Goal: Task Accomplishment & Management: Manage account settings

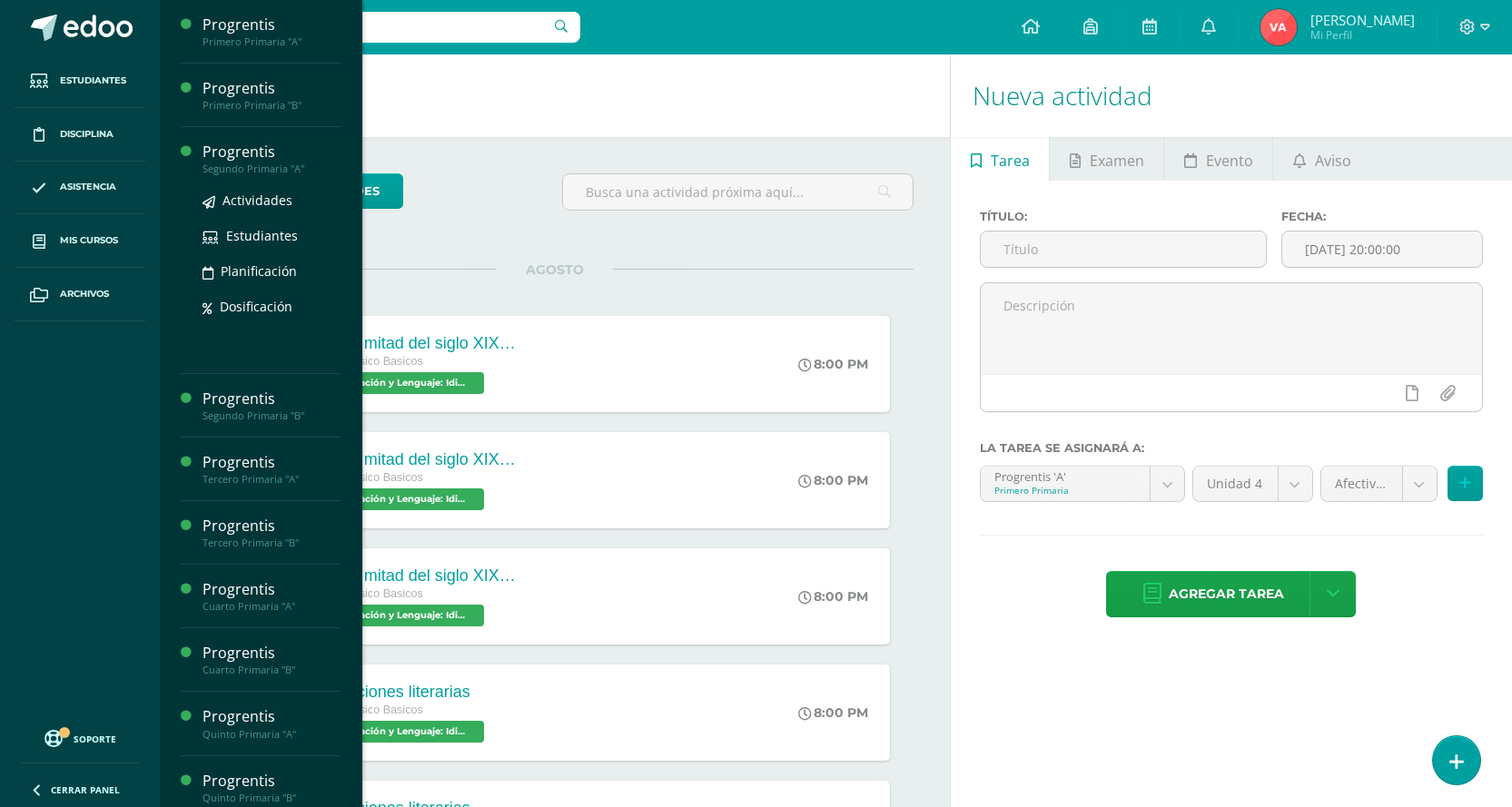
click at [281, 162] on div "Segundo Primaria "A"" at bounding box center [271, 169] width 138 height 13
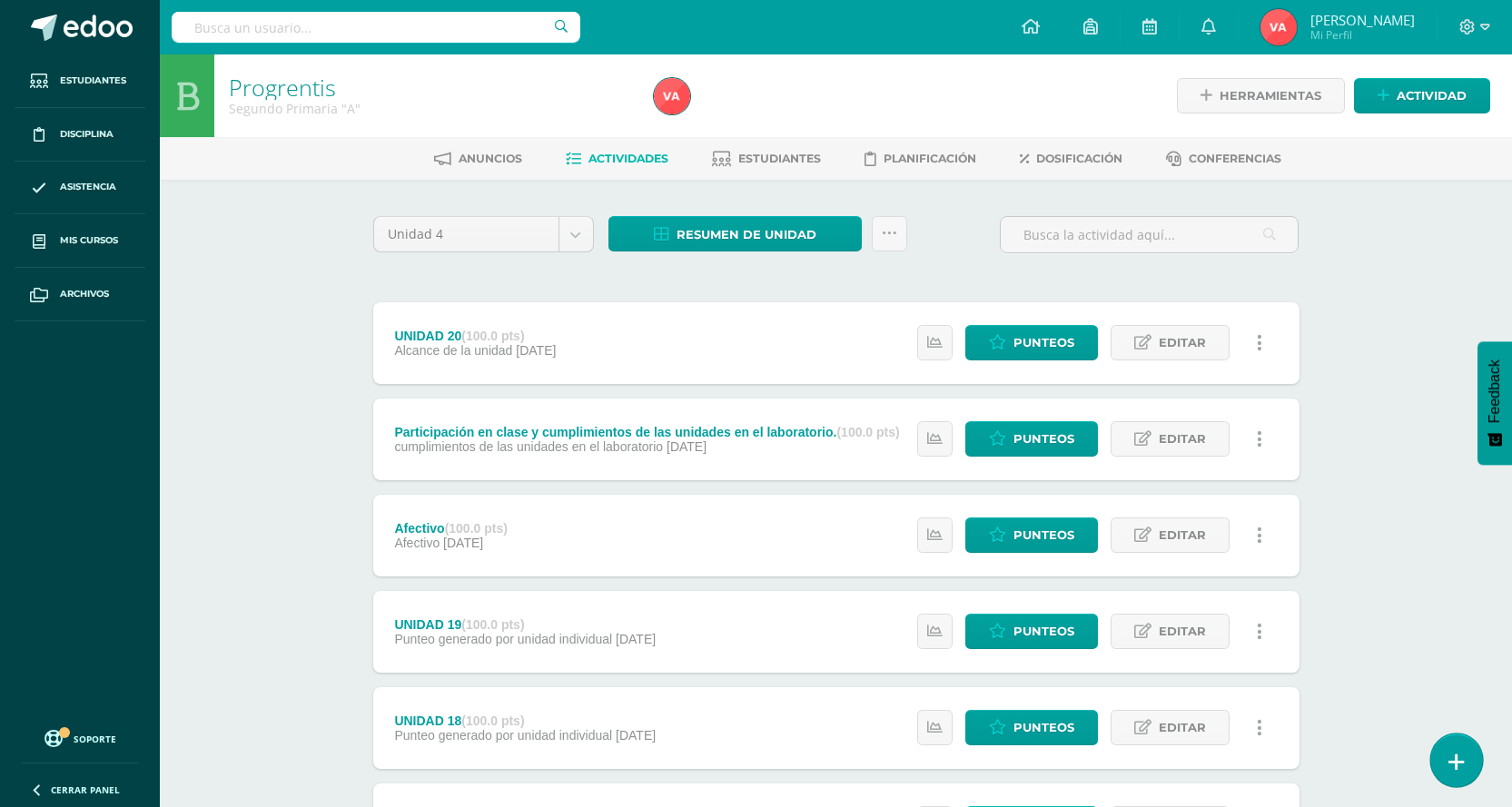
click at [1460, 755] on icon at bounding box center [1456, 762] width 16 height 21
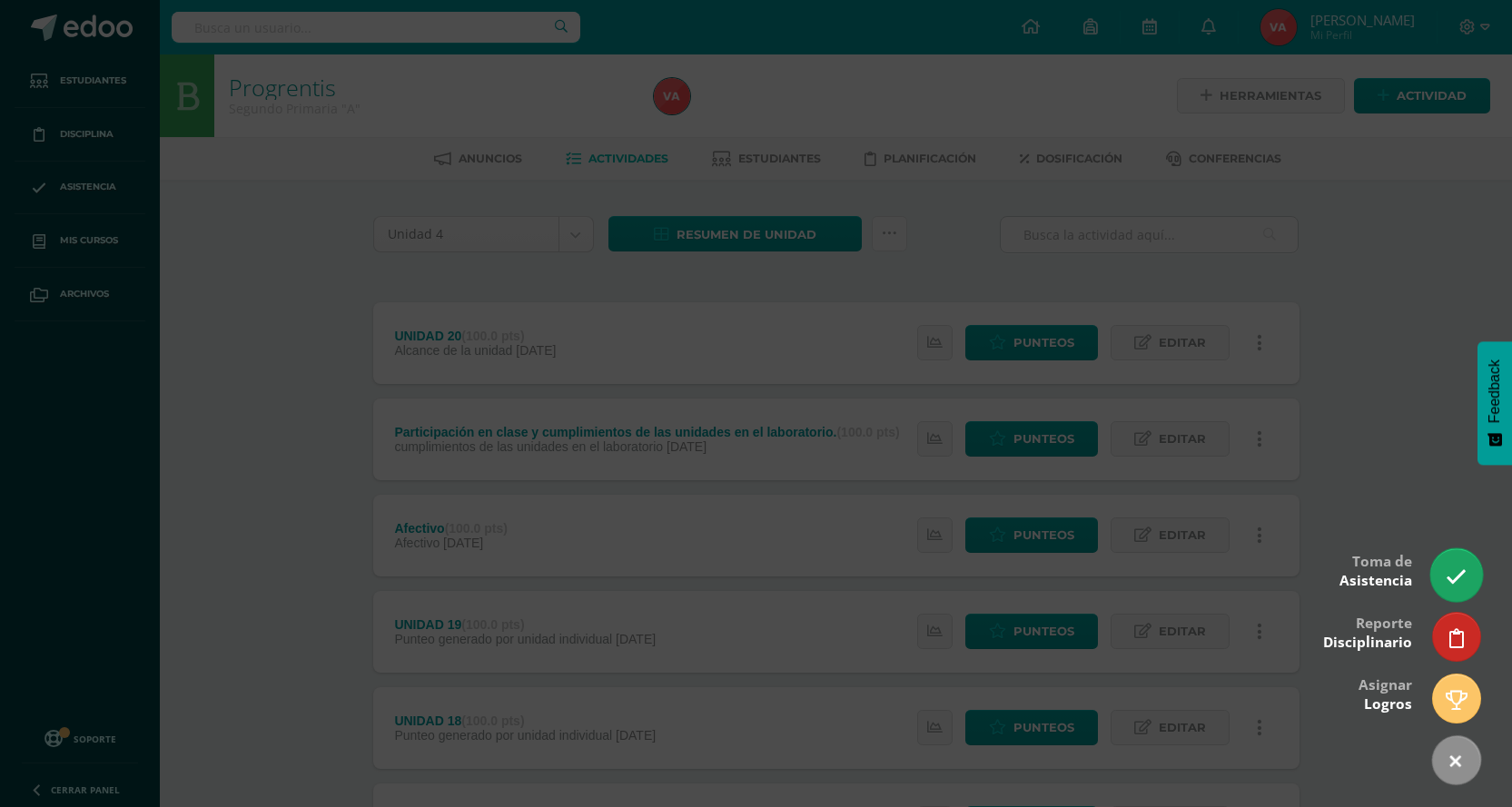
click at [1456, 584] on icon at bounding box center [1456, 576] width 21 height 21
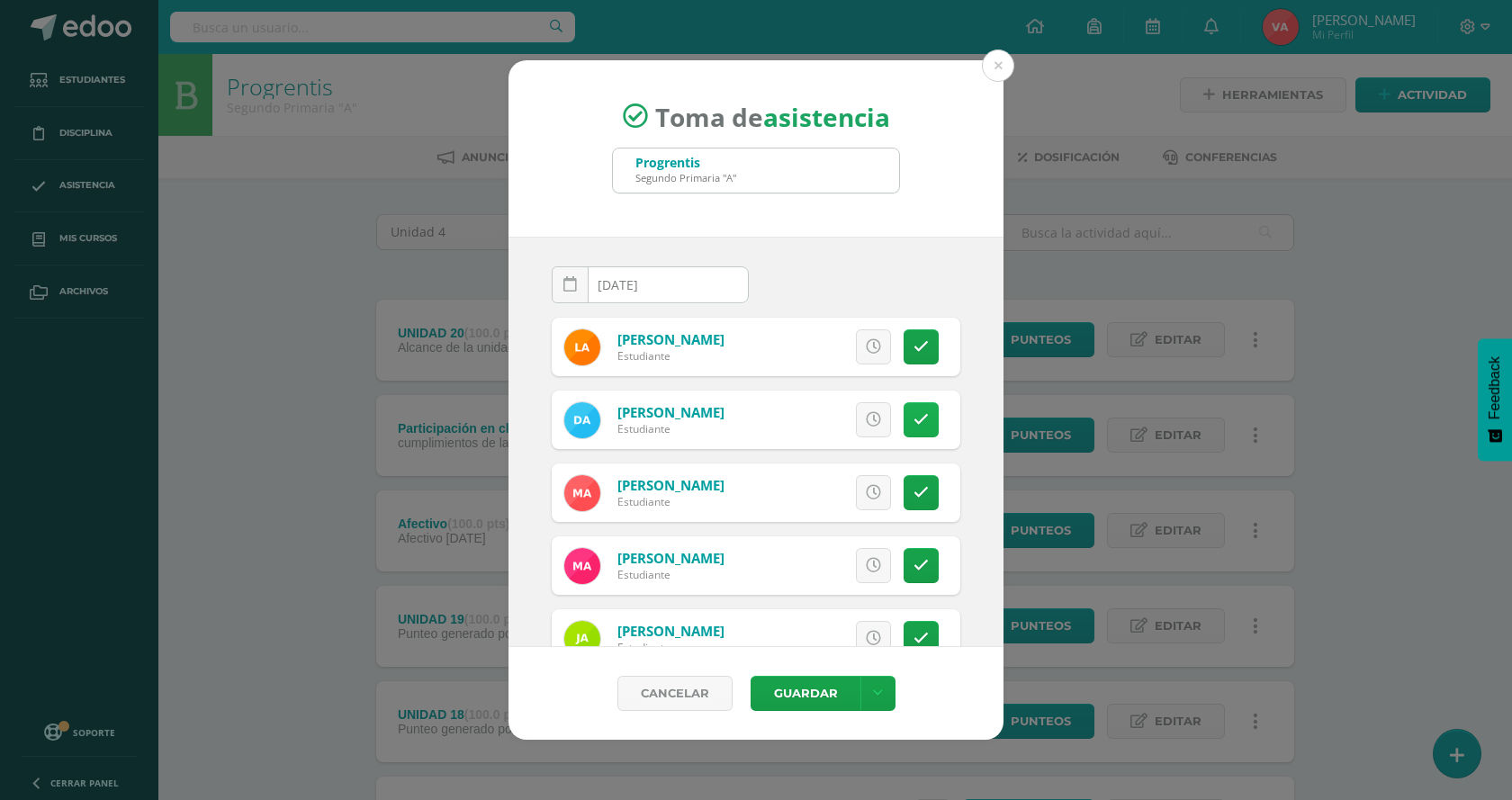
click at [903, 421] on link at bounding box center [921, 420] width 35 height 35
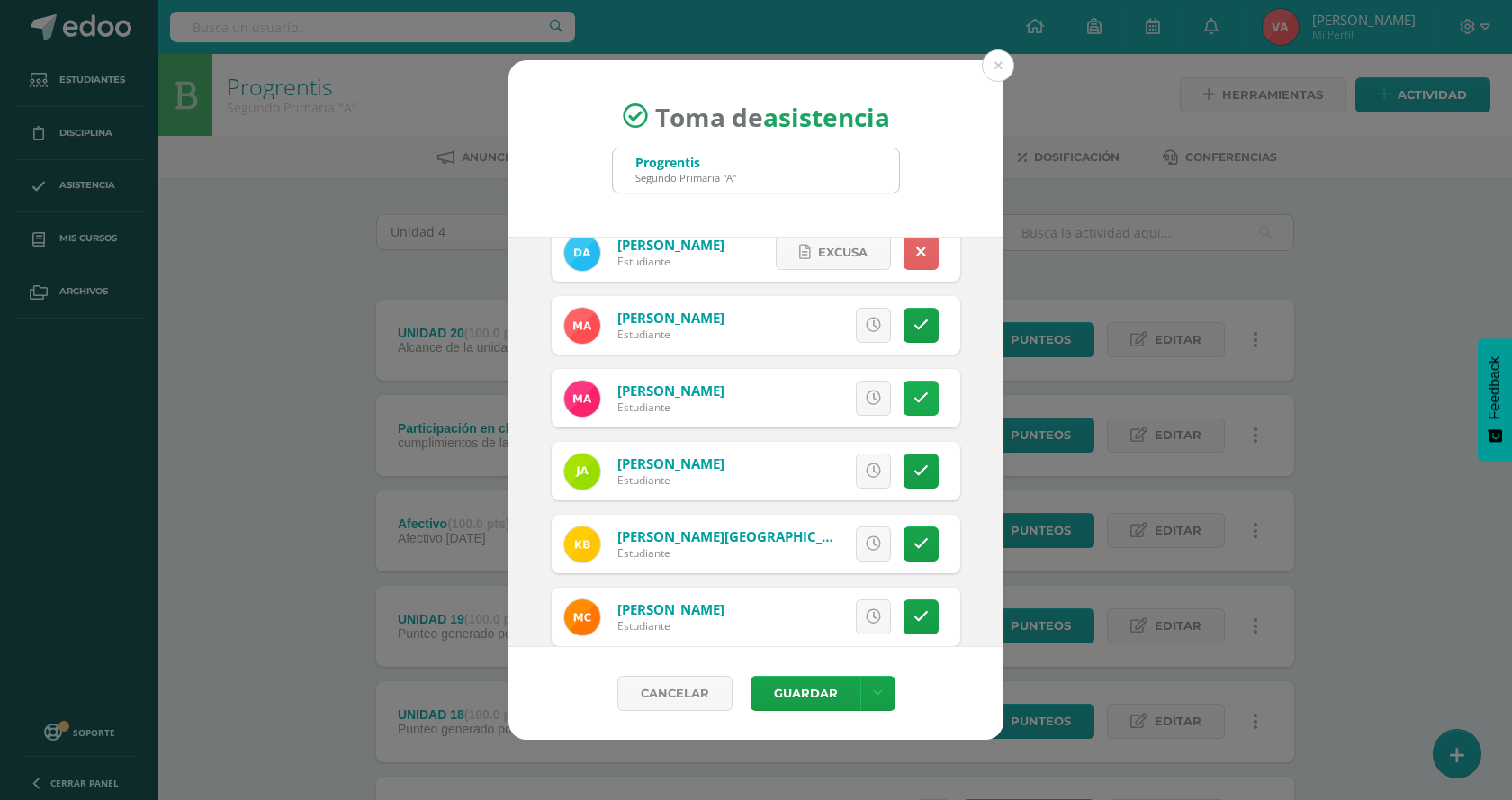
scroll to position [180, 0]
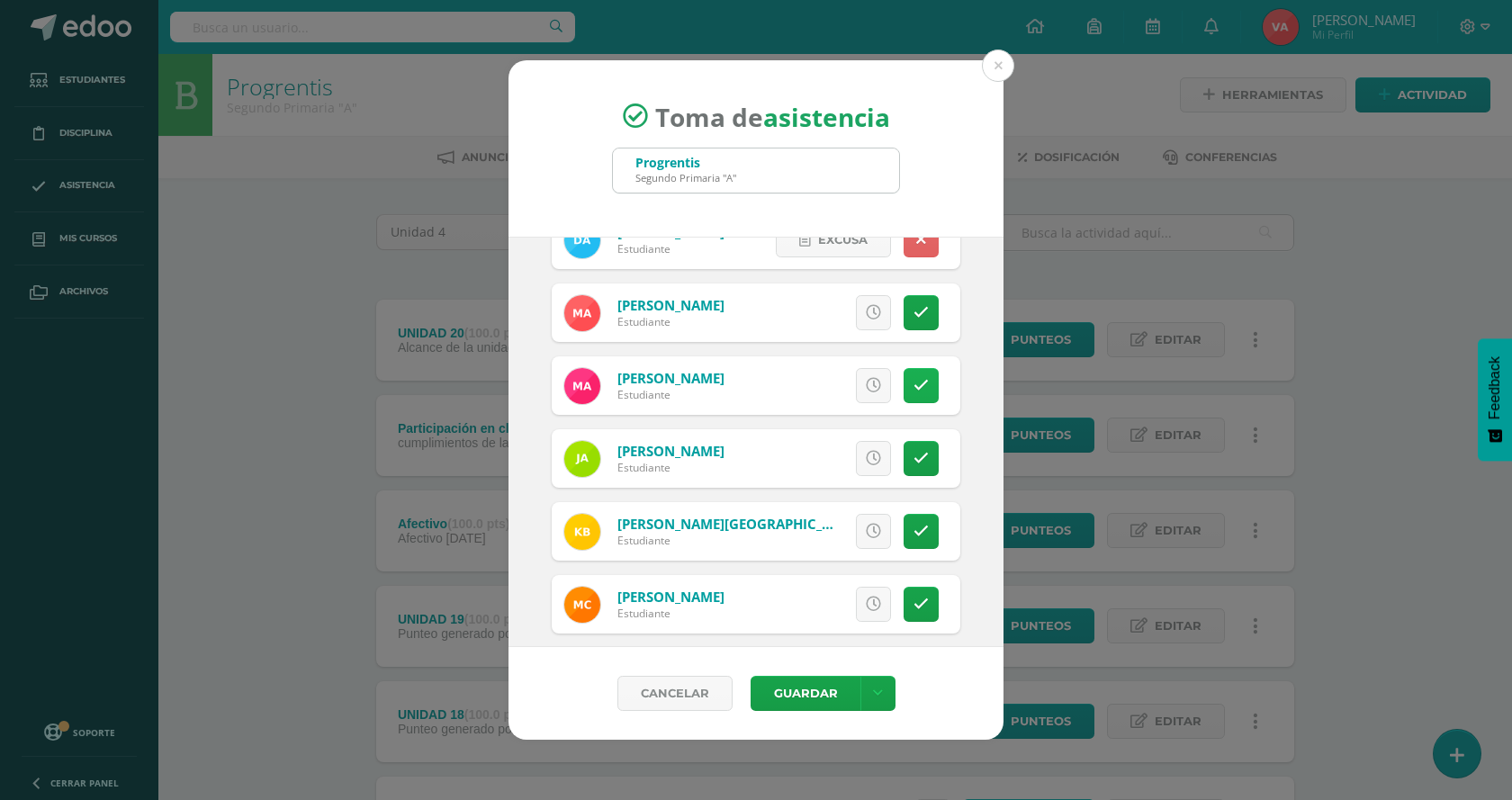
click at [914, 387] on icon at bounding box center [921, 386] width 15 height 15
click at [914, 458] on icon at bounding box center [921, 458] width 15 height 15
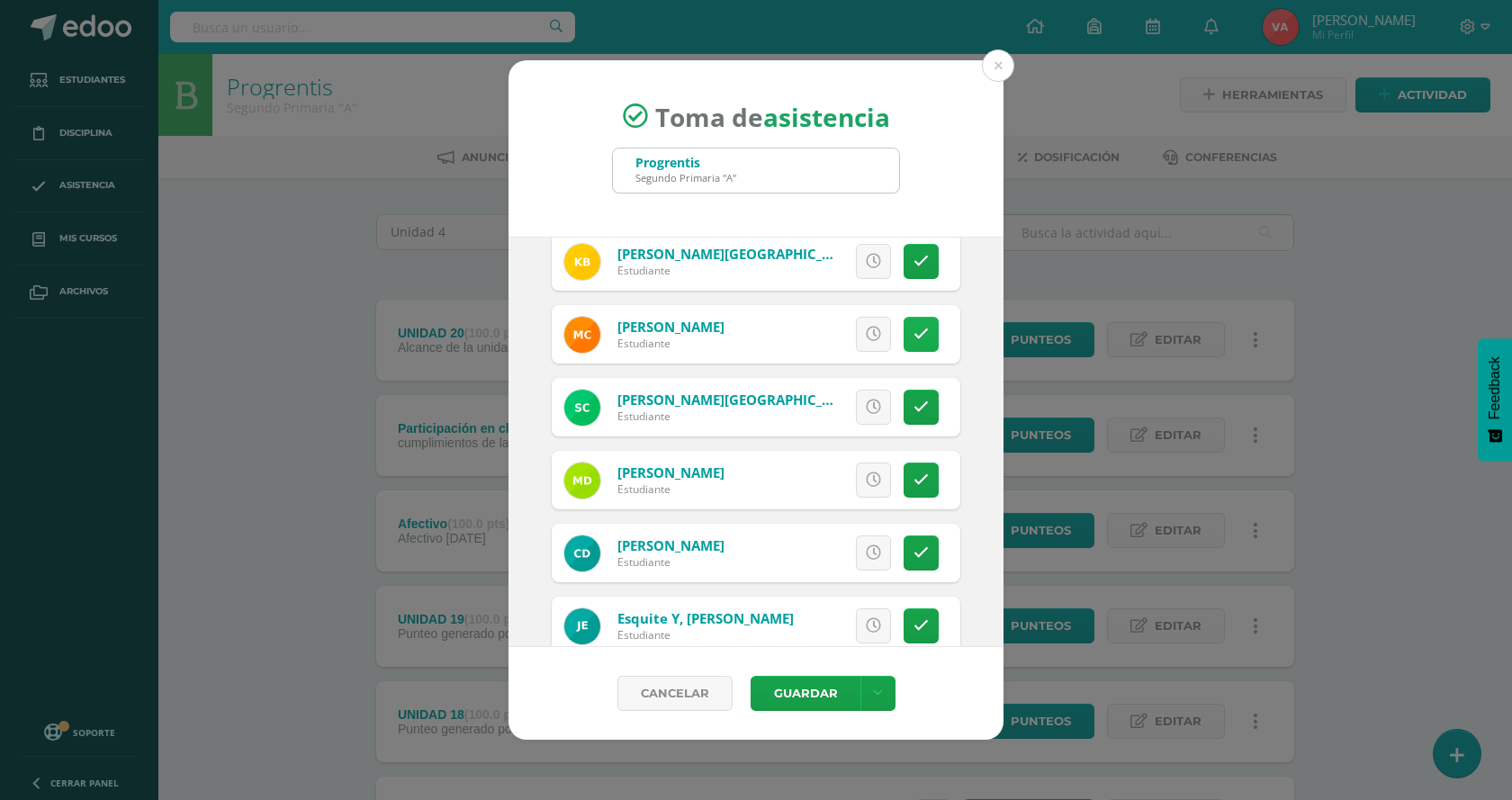
scroll to position [540, 0]
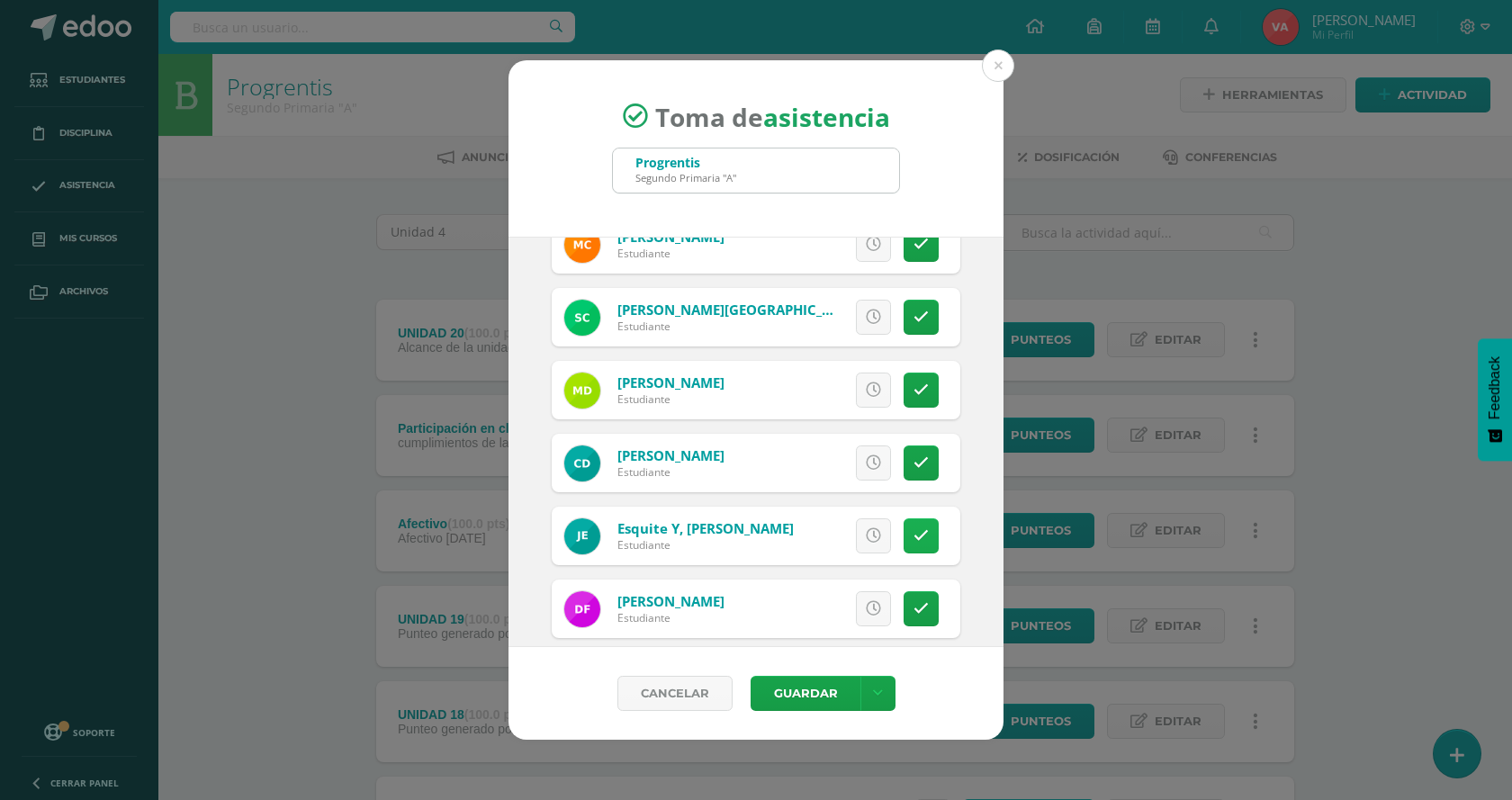
click at [914, 539] on icon at bounding box center [921, 536] width 15 height 15
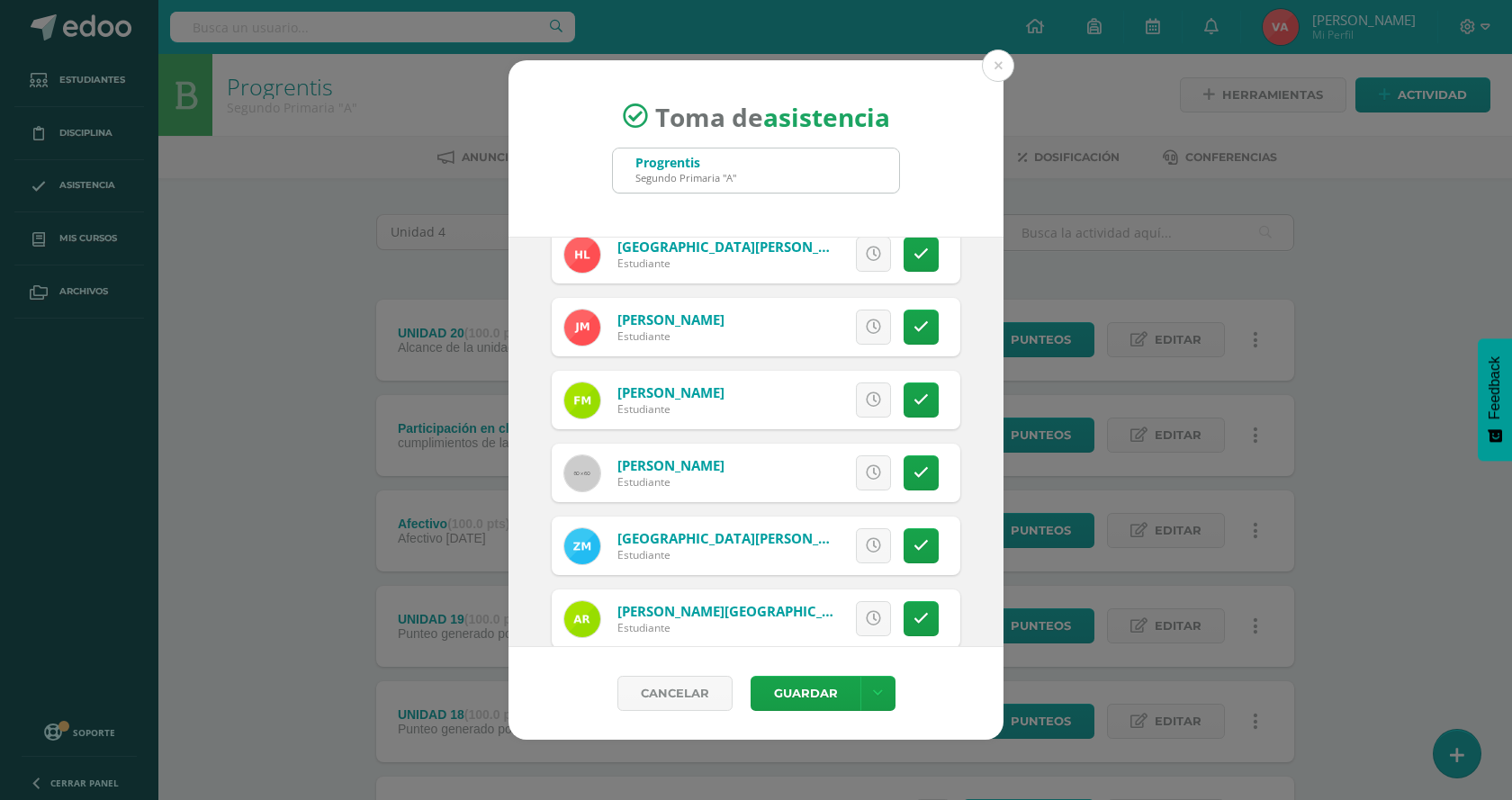
scroll to position [1260, 0]
click at [914, 468] on icon at bounding box center [921, 472] width 15 height 15
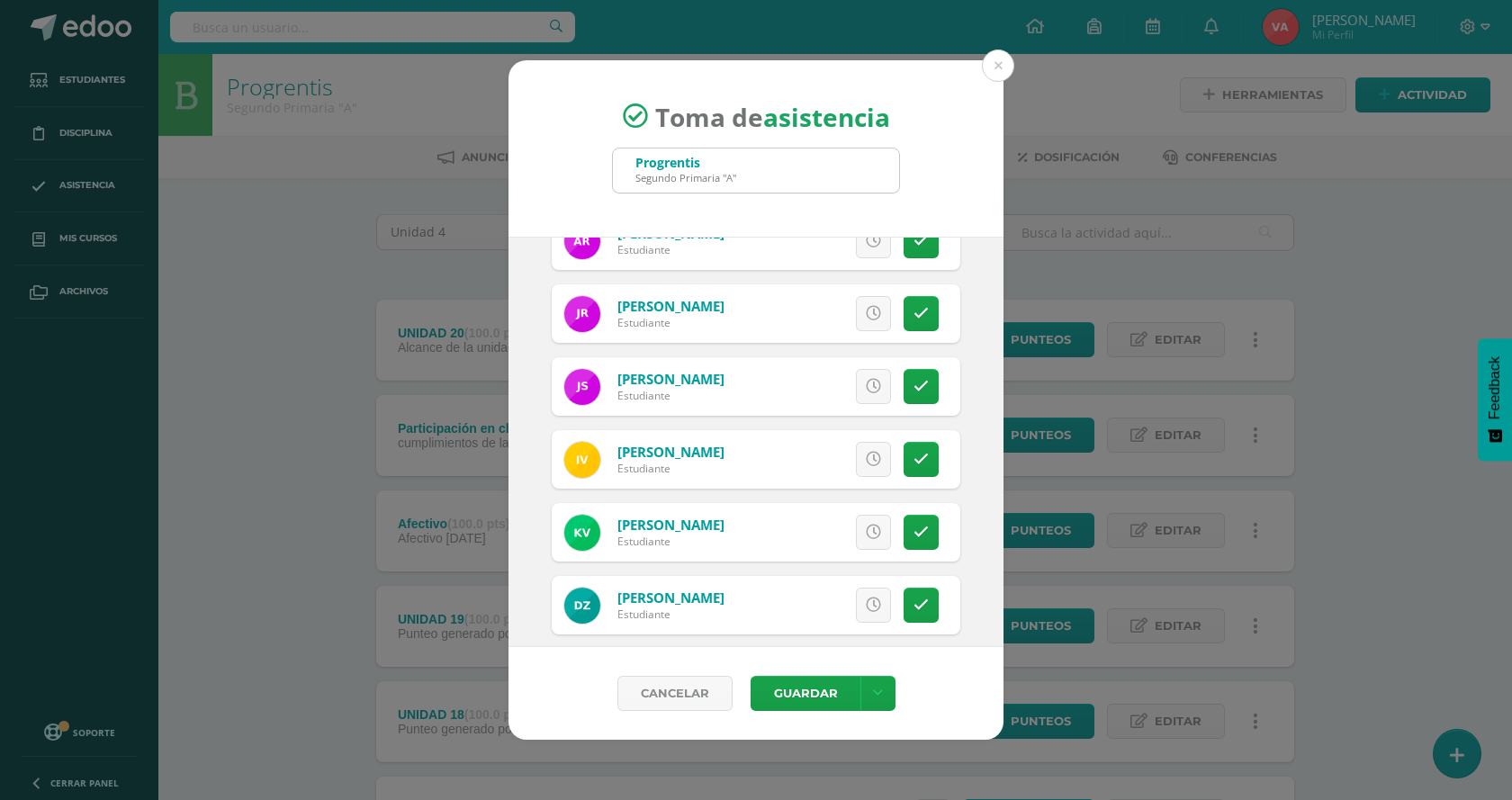
scroll to position [1727, 0]
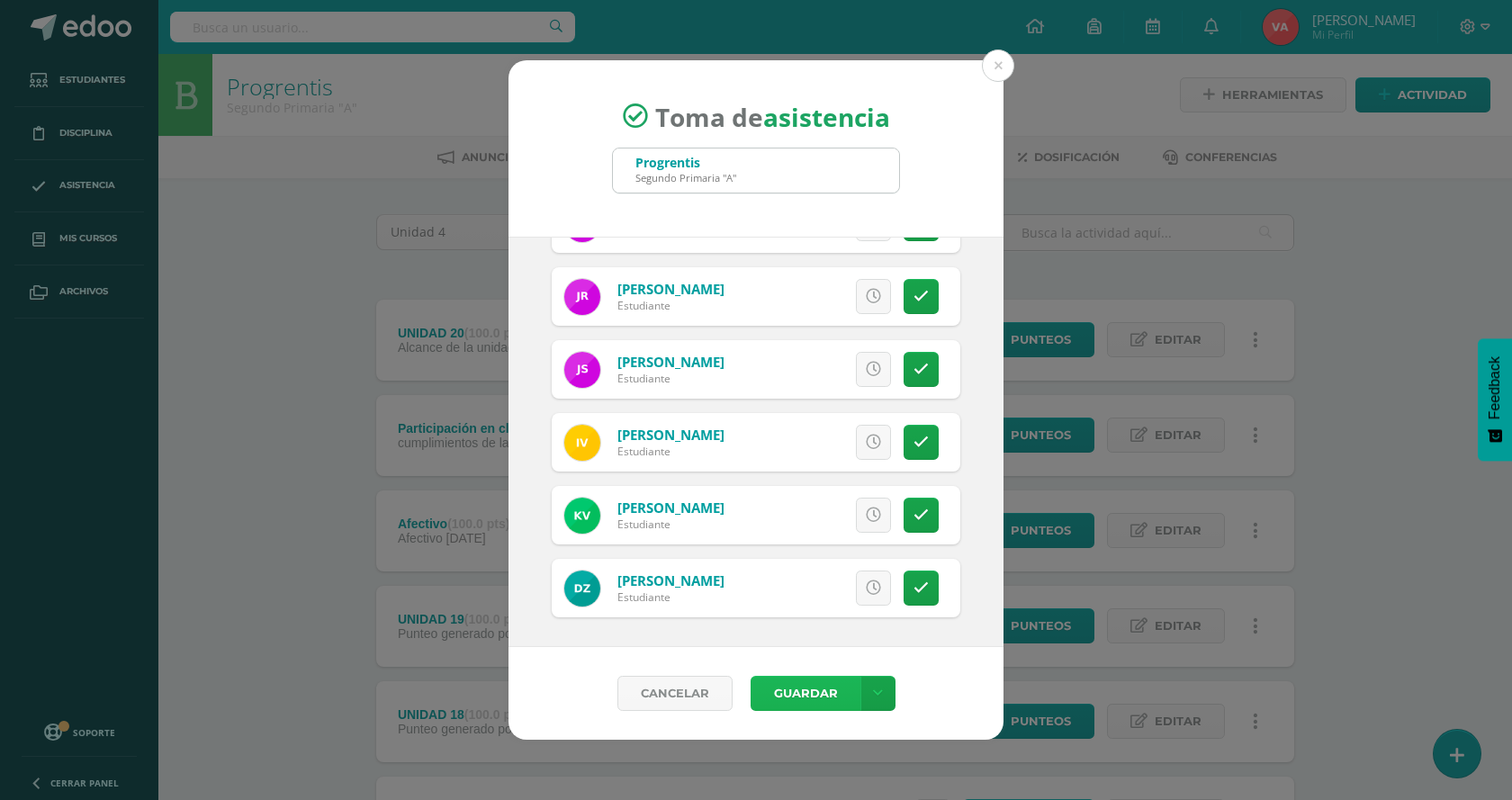
click at [819, 685] on button "Guardar" at bounding box center [806, 693] width 110 height 35
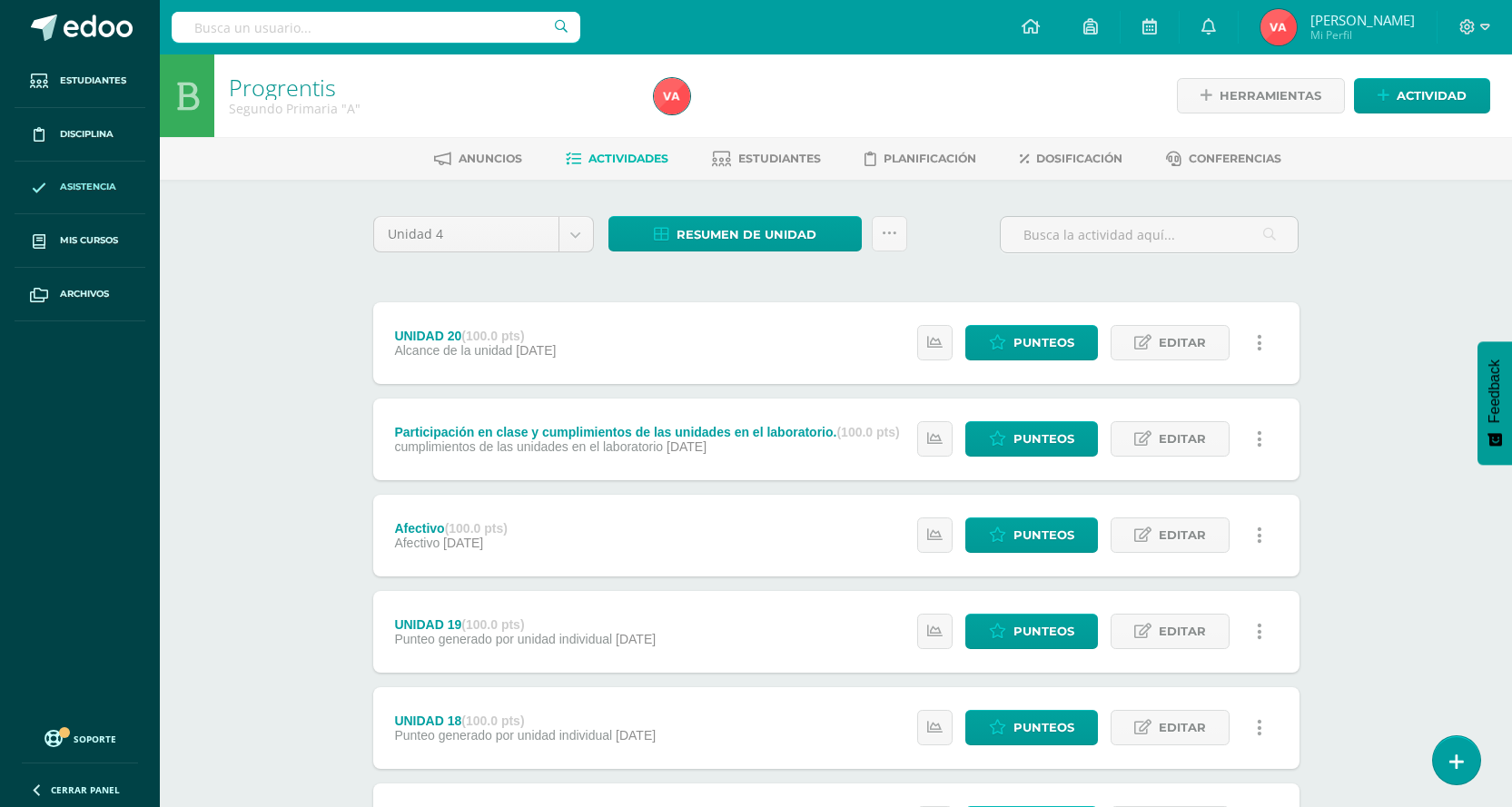
click at [90, 185] on span "Asistencia" at bounding box center [88, 187] width 56 height 14
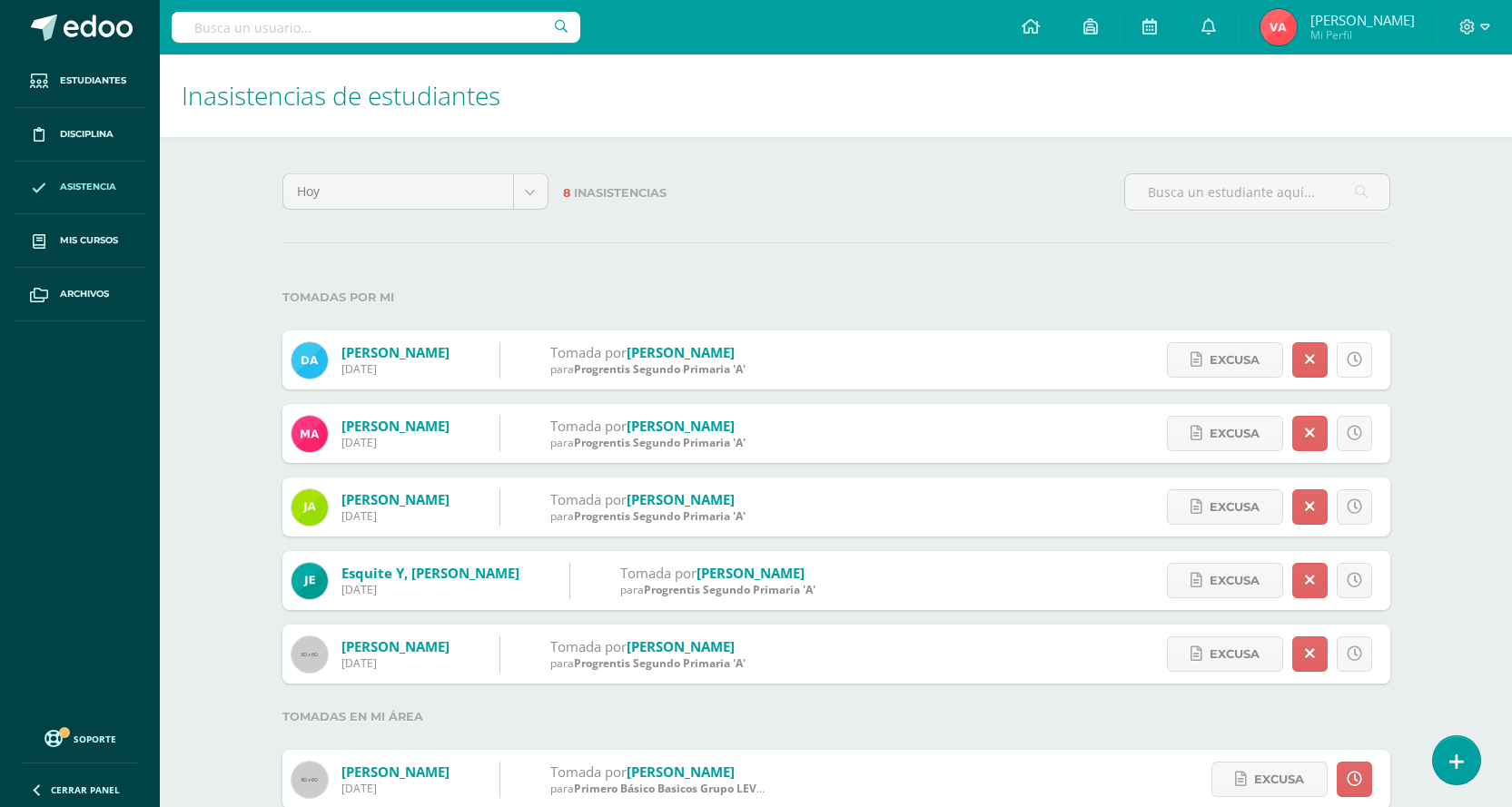
click at [1354, 360] on icon at bounding box center [1354, 360] width 15 height 15
click at [1265, 363] on span "Excusa" at bounding box center [1279, 360] width 50 height 34
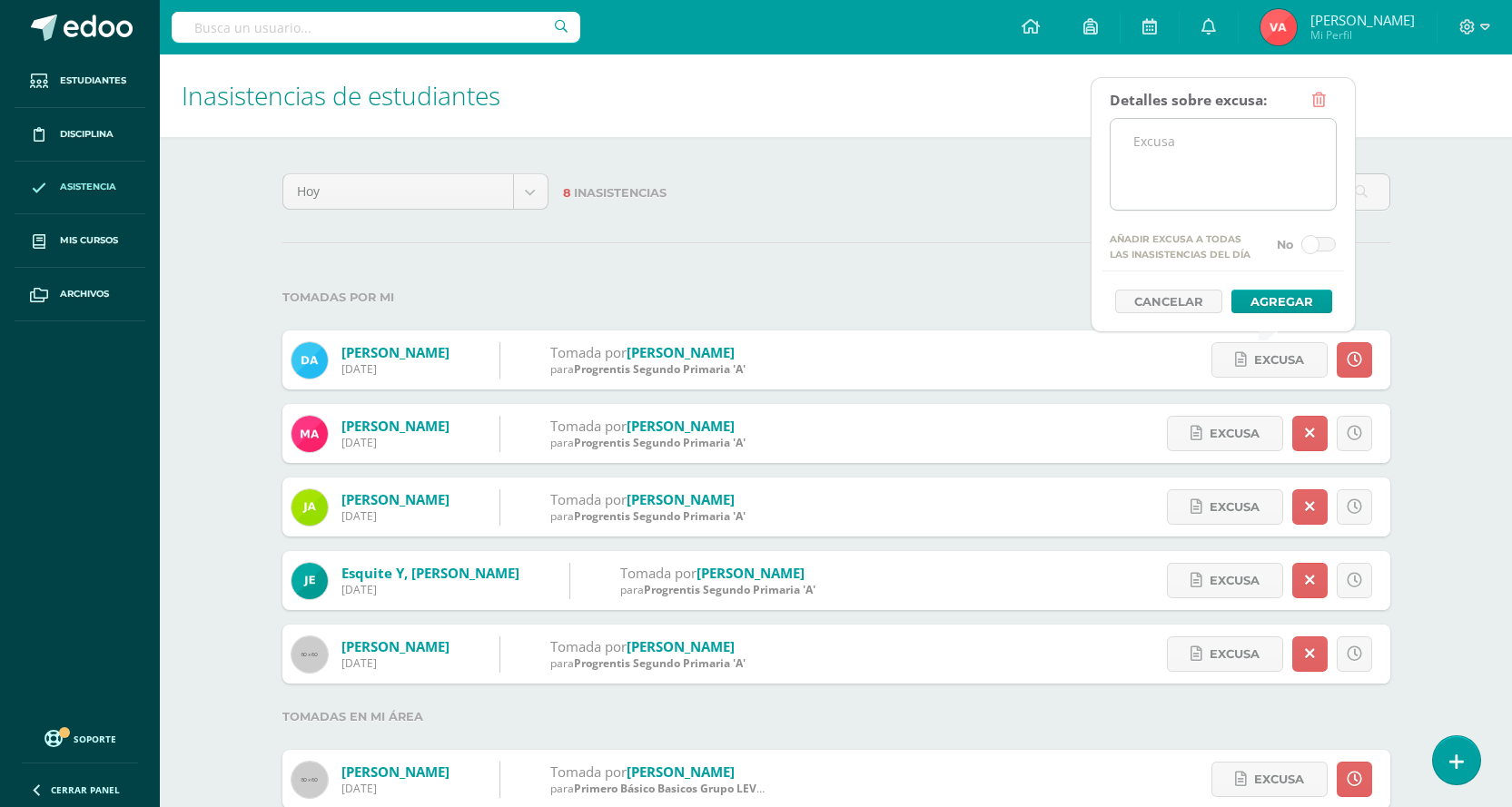
click at [1171, 188] on textarea at bounding box center [1223, 164] width 225 height 91
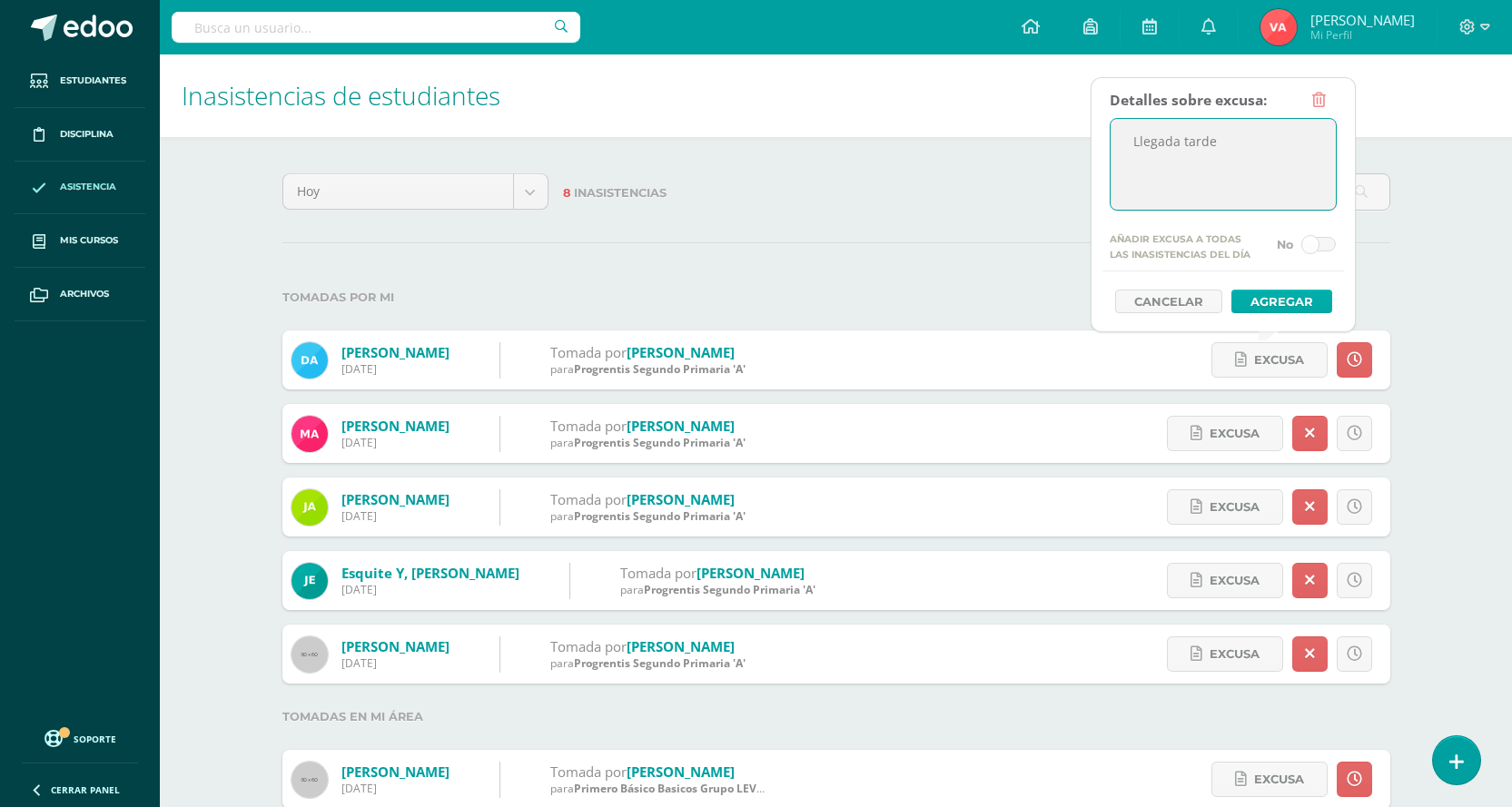
type textarea "Llegada tarde"
click at [1303, 303] on button "Agregar" at bounding box center [1281, 301] width 101 height 23
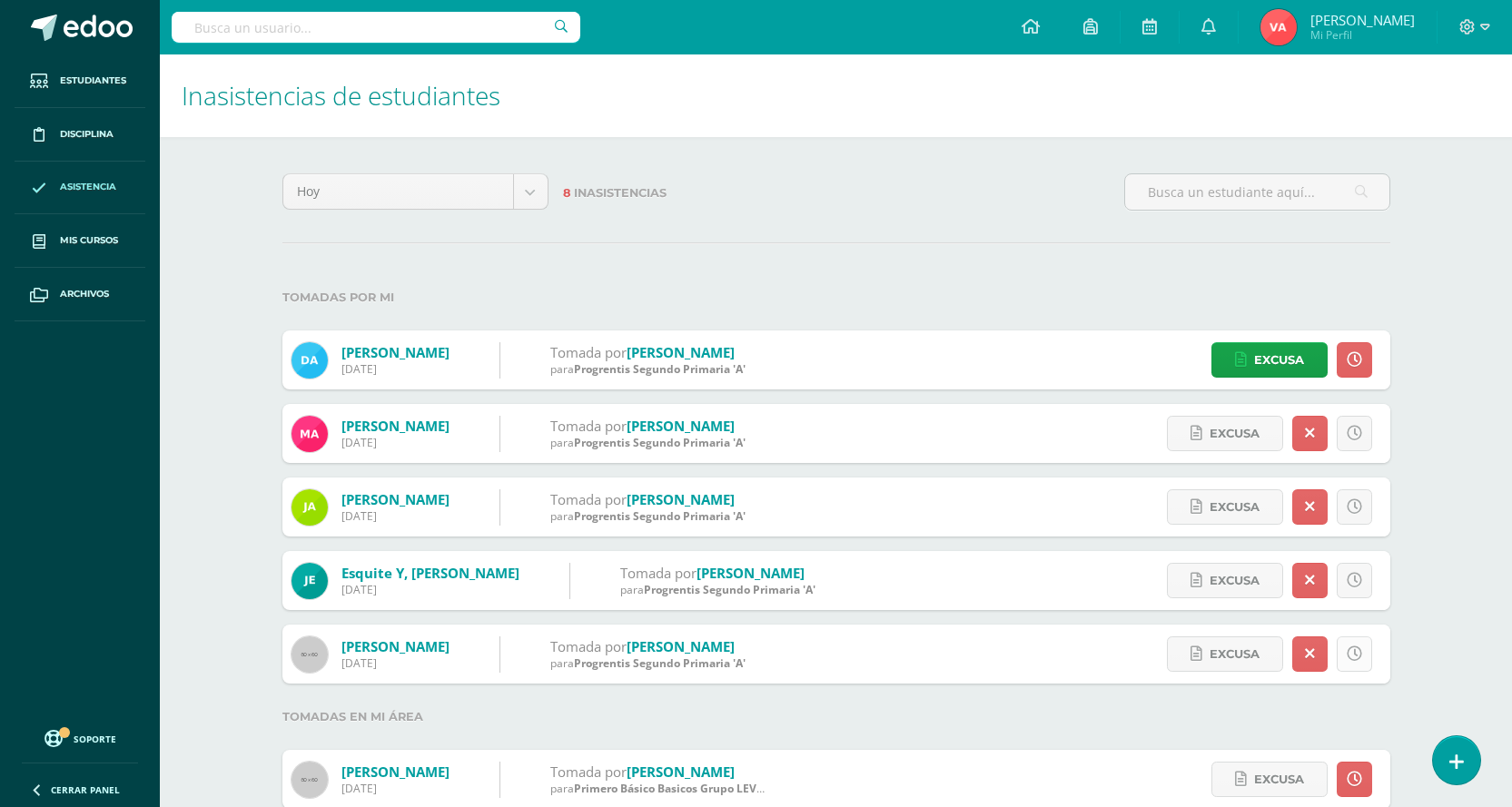
click at [1355, 647] on icon at bounding box center [1354, 654] width 15 height 15
click at [1295, 660] on span "Excusa" at bounding box center [1279, 654] width 50 height 34
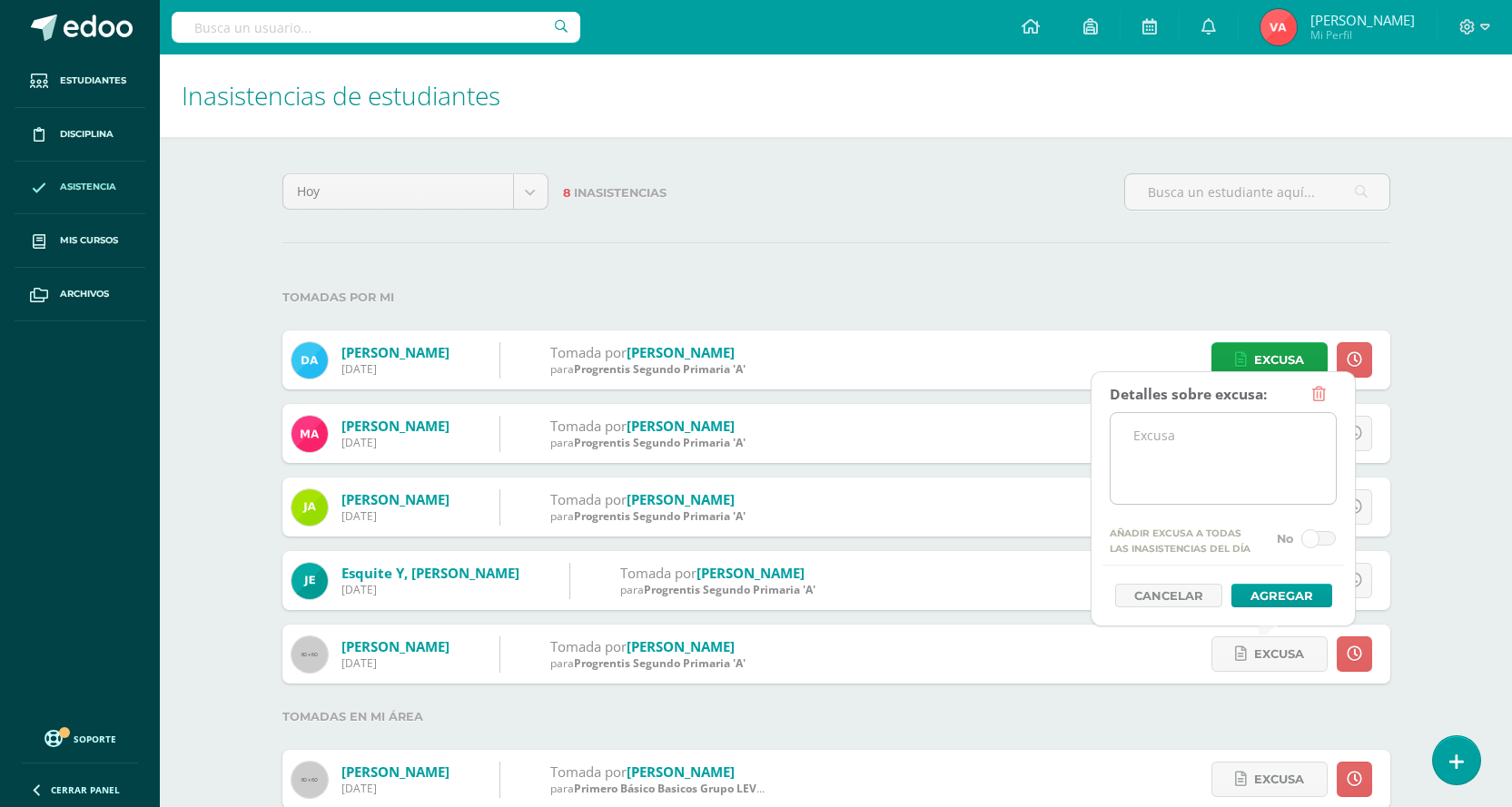
click at [1137, 463] on textarea at bounding box center [1223, 458] width 225 height 91
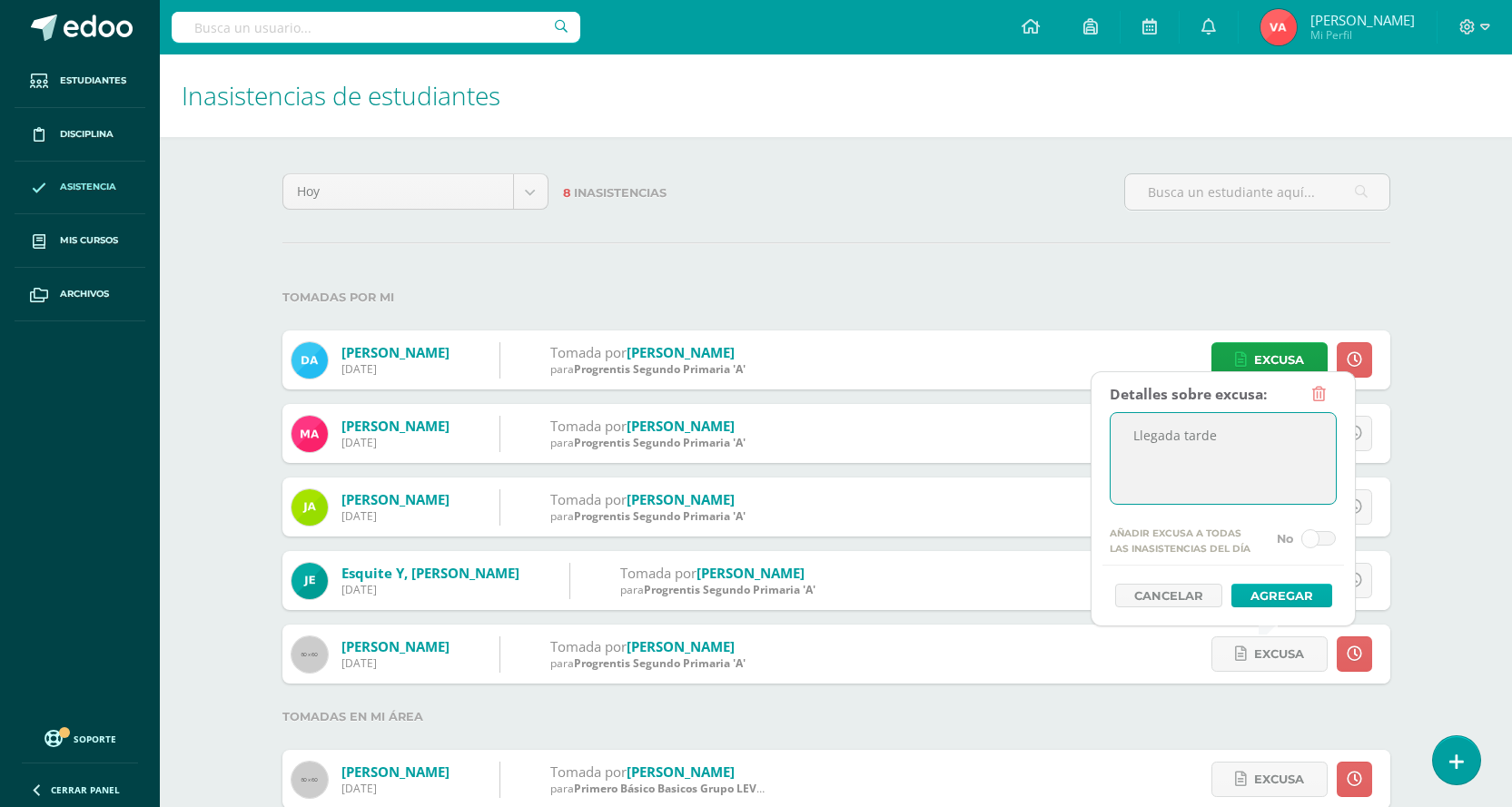
type textarea "Llegada tarde"
click at [1270, 585] on button "Agregar" at bounding box center [1281, 595] width 101 height 23
click at [1270, 596] on button "Agregar" at bounding box center [1281, 595] width 101 height 23
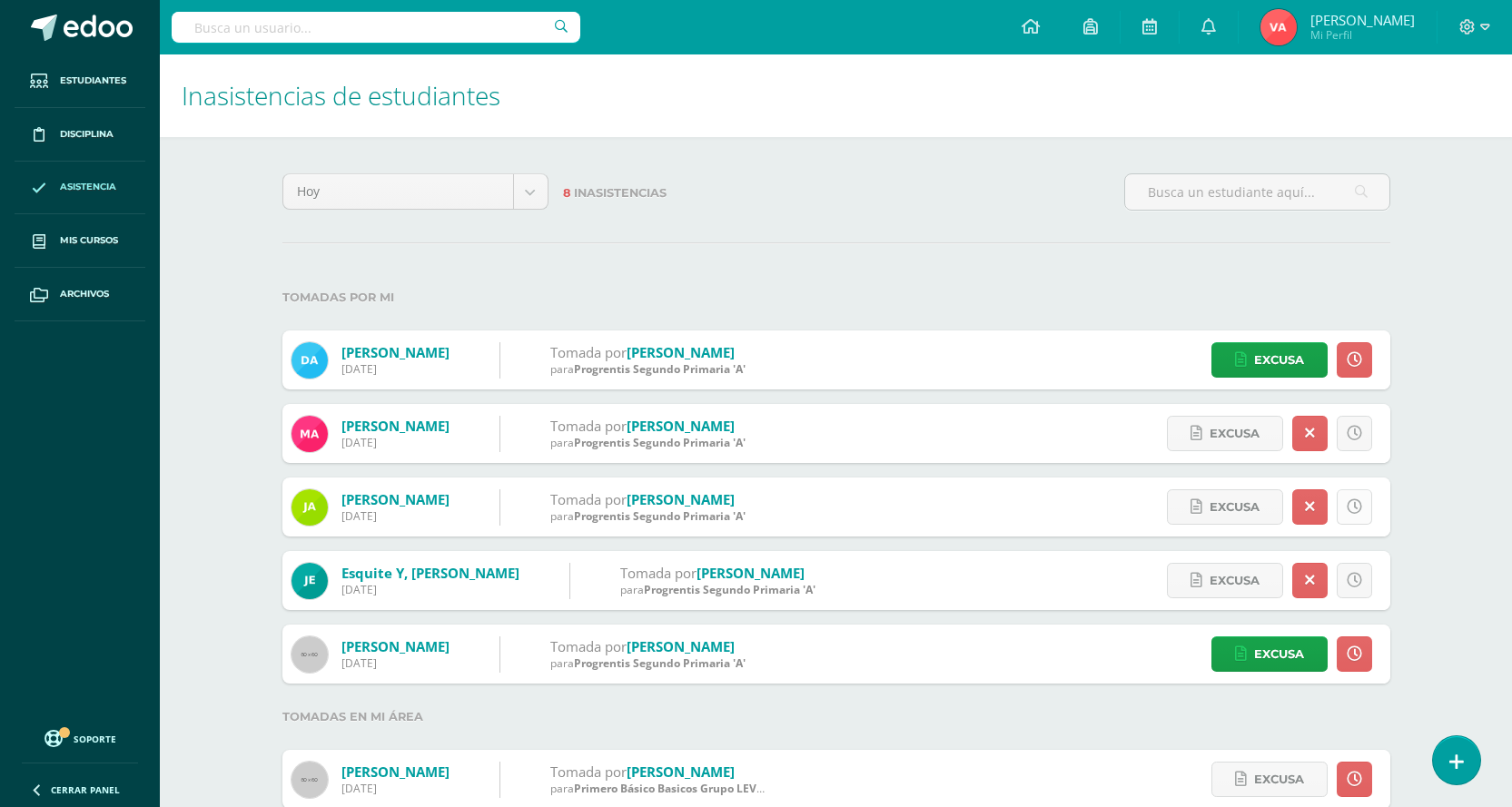
click at [1357, 509] on icon at bounding box center [1354, 507] width 15 height 15
click at [1269, 511] on span "Excusa" at bounding box center [1279, 507] width 50 height 34
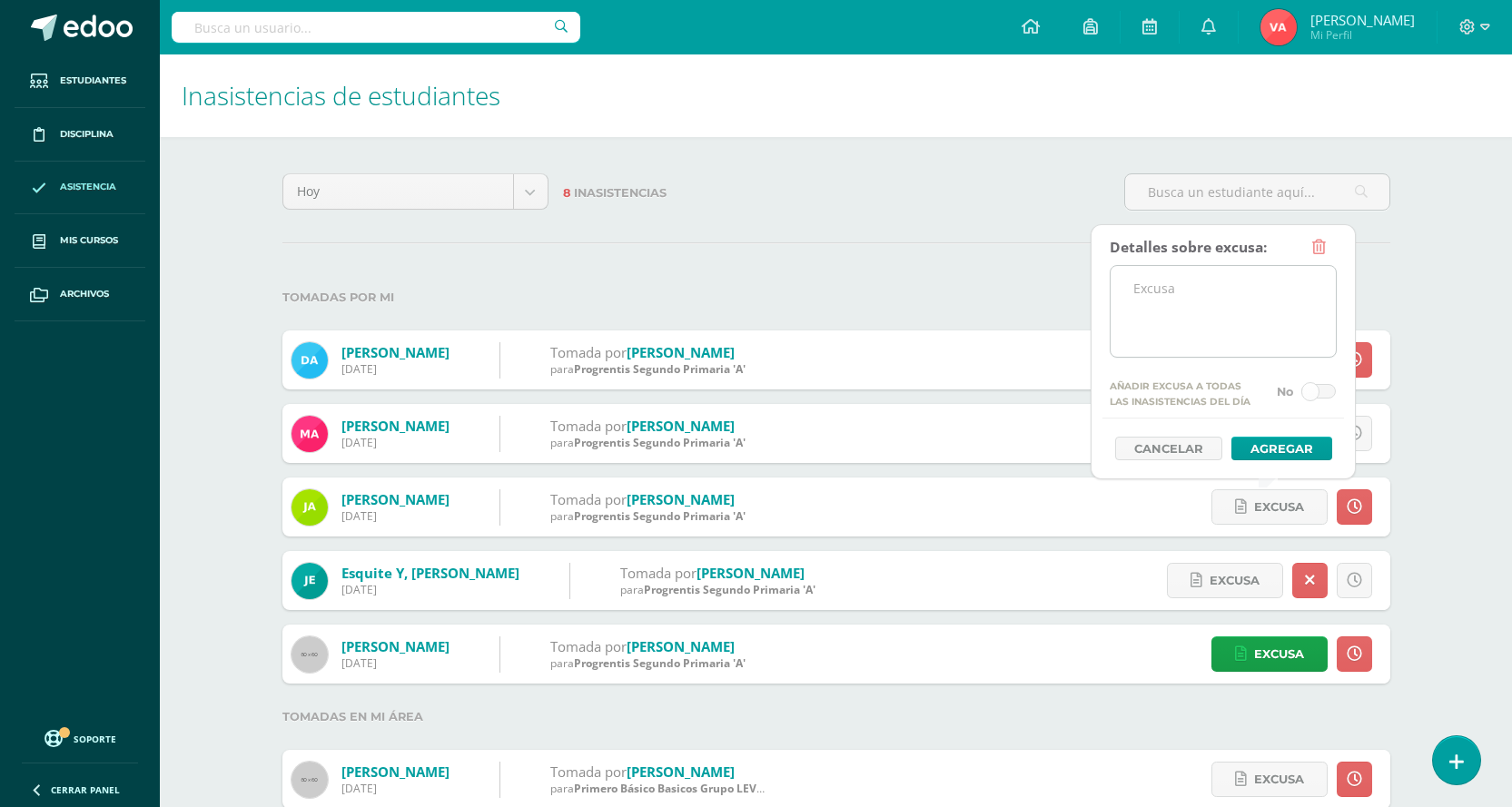
click at [1161, 333] on textarea at bounding box center [1223, 311] width 225 height 91
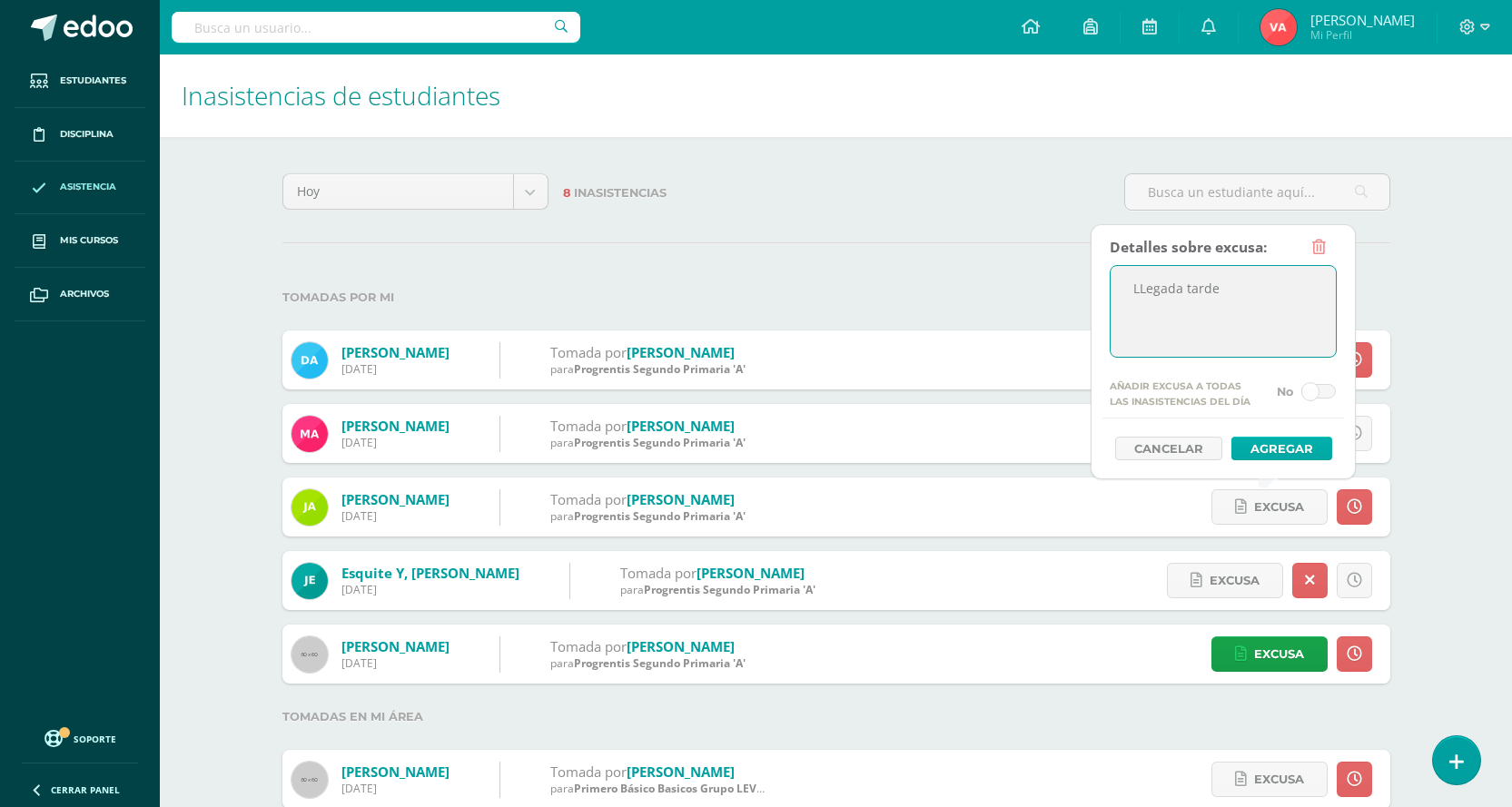
type textarea "LLegada tarde"
click at [1303, 451] on button "Agregar" at bounding box center [1281, 448] width 101 height 23
click at [1285, 446] on button "Agregar" at bounding box center [1281, 448] width 101 height 23
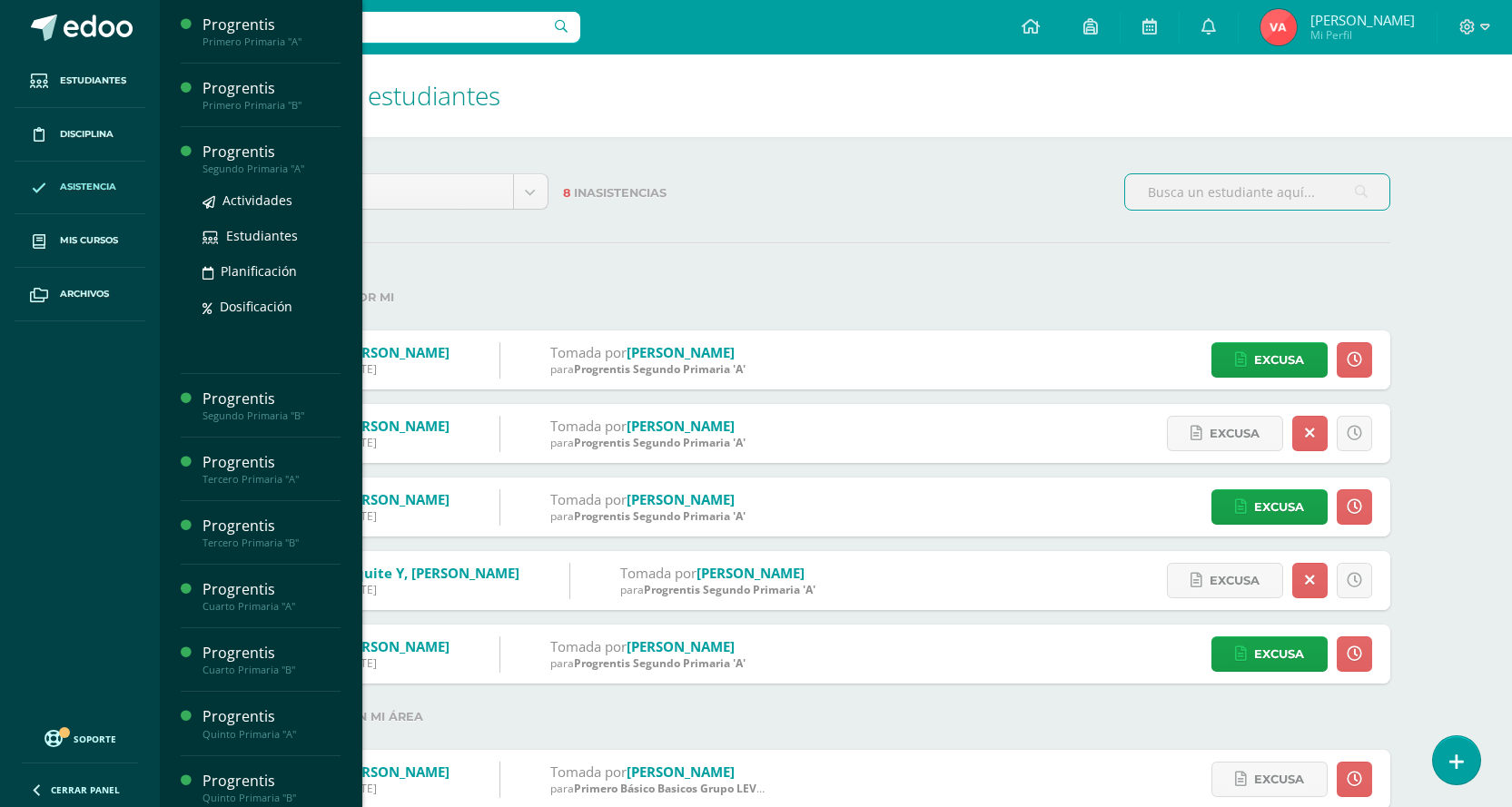
click at [284, 172] on div "Segundo Primaria "A"" at bounding box center [271, 169] width 138 height 13
